Goal: Find specific page/section: Find specific page/section

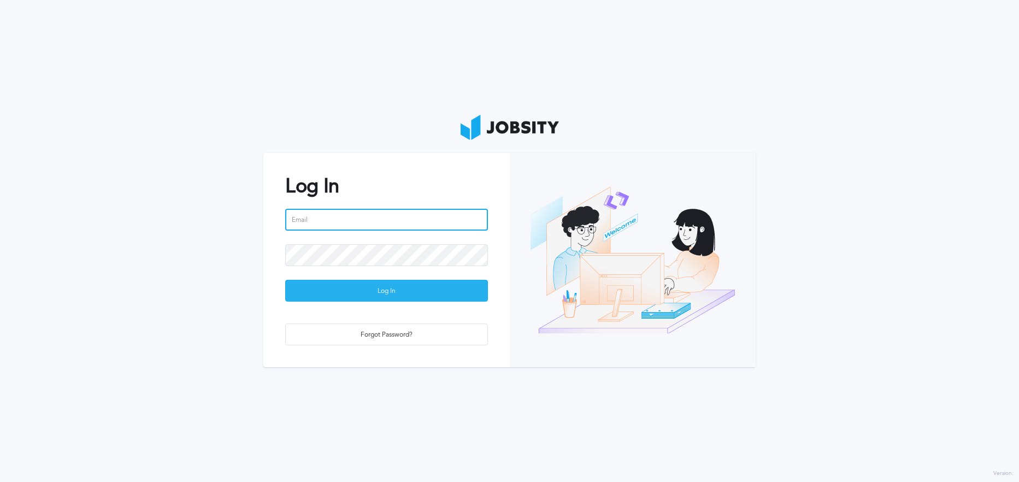
type input "[EMAIL_ADDRESS][PERSON_NAME][DOMAIN_NAME]"
click at [371, 295] on div "Log In" at bounding box center [386, 291] width 201 height 22
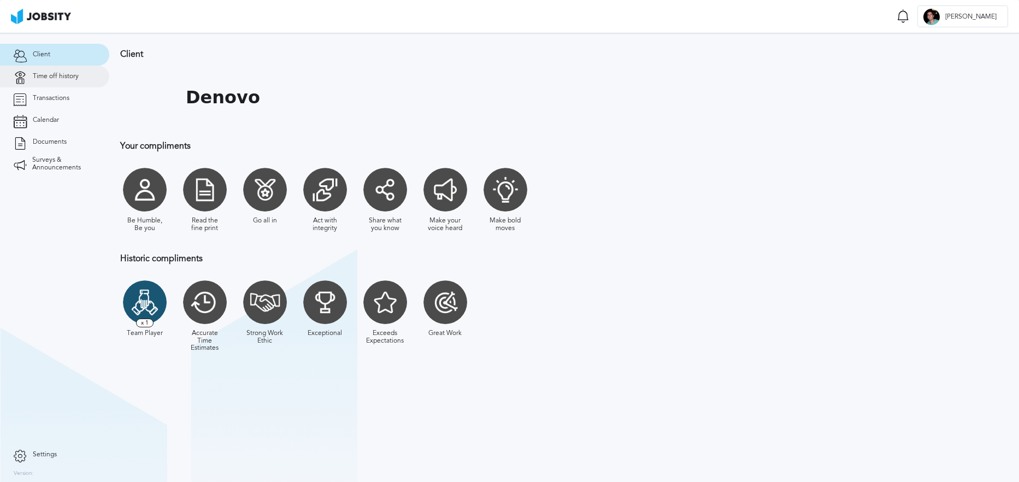
click at [43, 81] on link "Time off history" at bounding box center [54, 77] width 109 height 22
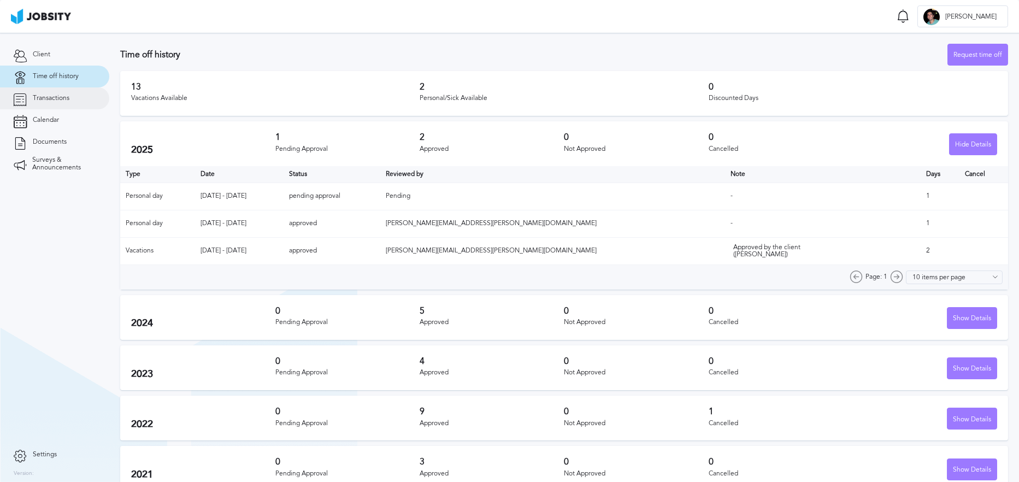
click at [43, 95] on span "Transactions" at bounding box center [51, 99] width 37 height 8
